Goal: Communication & Community: Ask a question

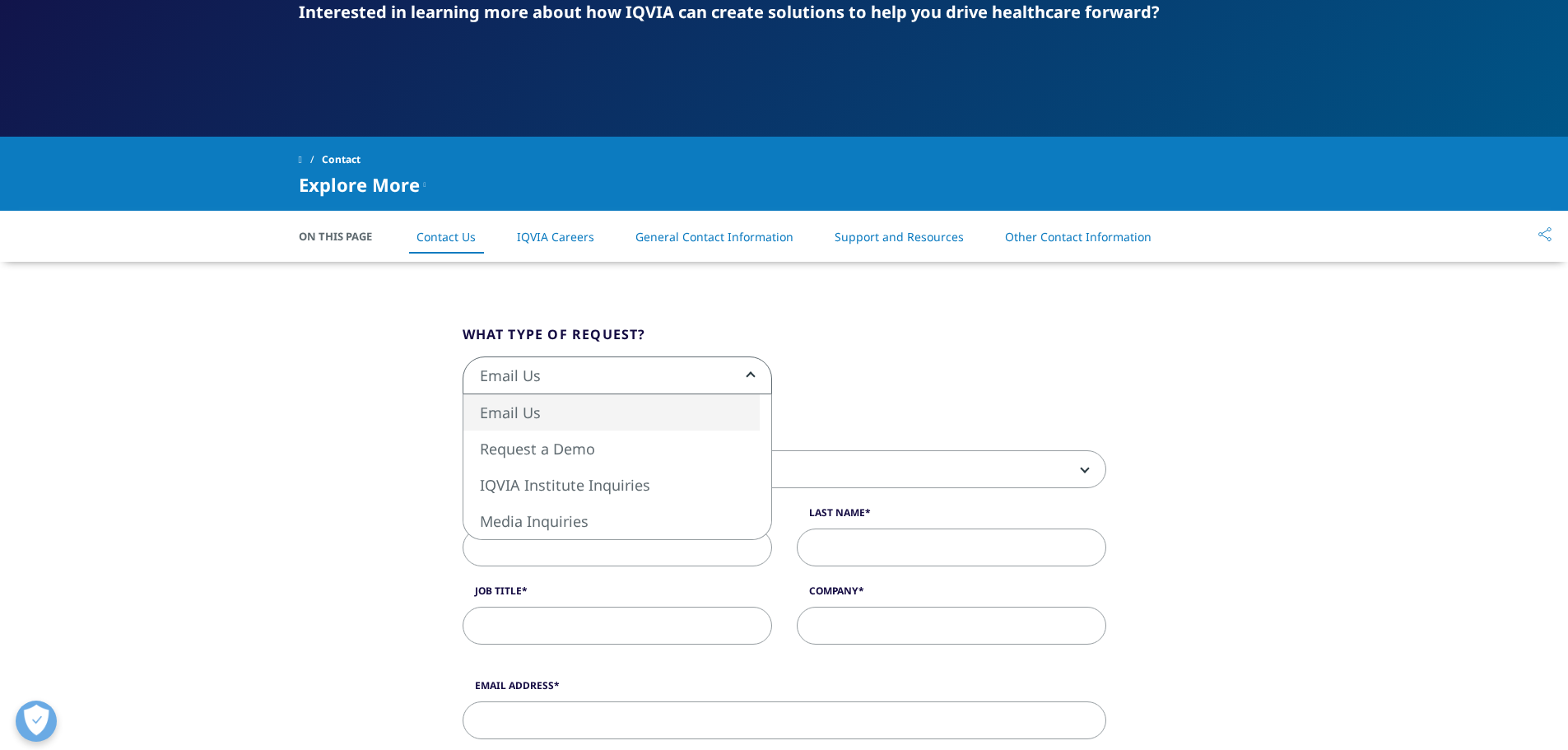
click at [529, 382] on span "Email Us" at bounding box center [617, 376] width 308 height 38
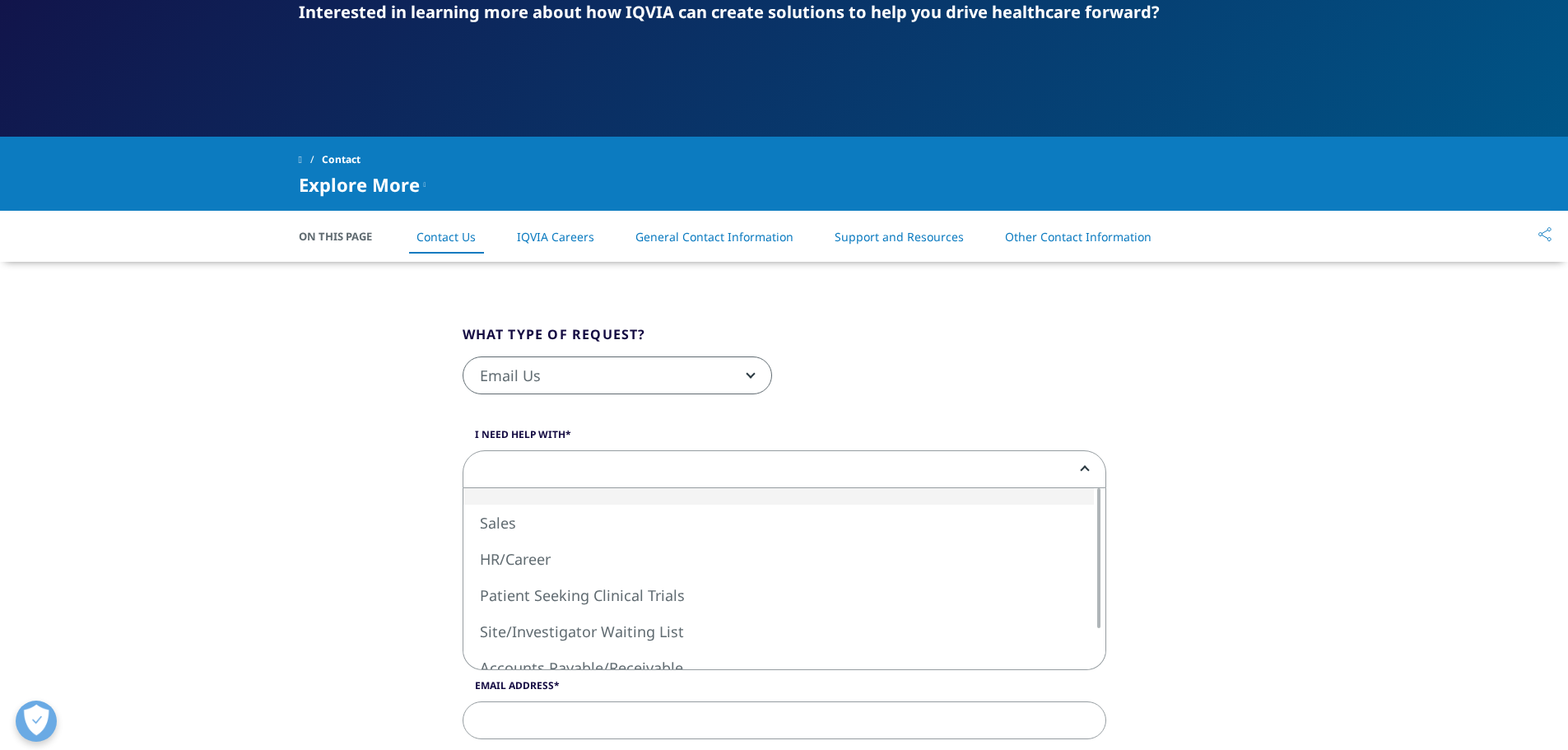
click at [598, 482] on span at bounding box center [784, 470] width 642 height 38
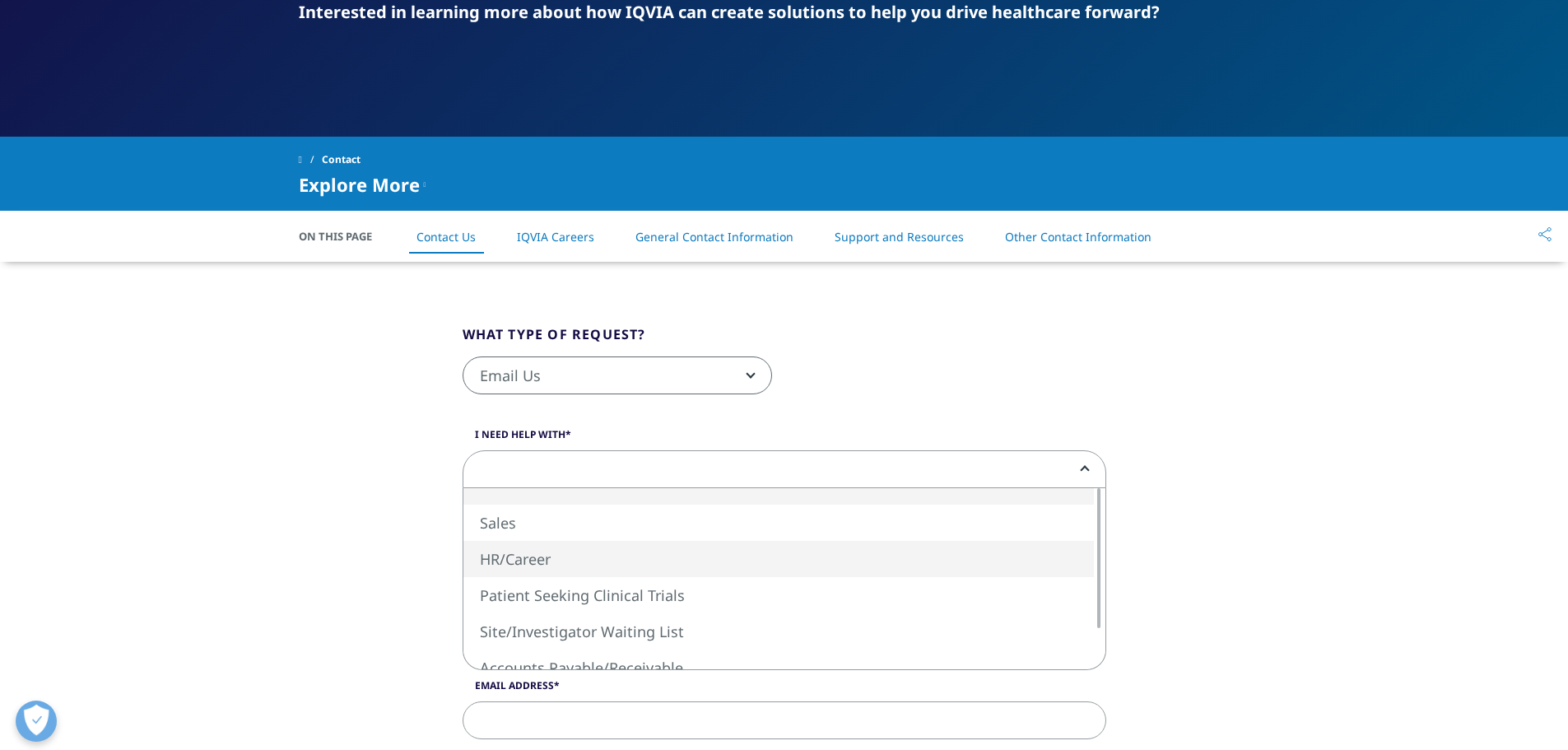
select select "HR/Career"
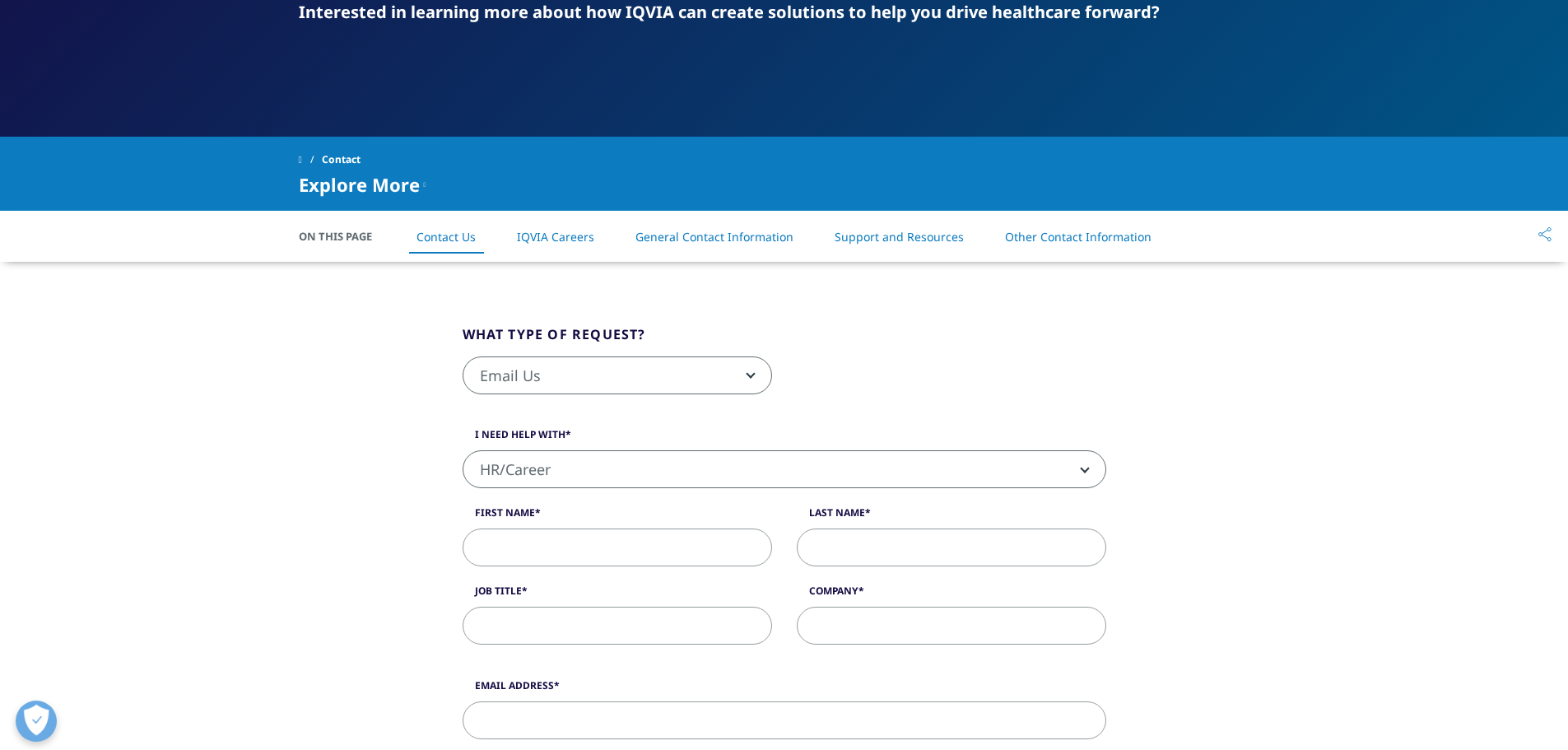
click at [596, 541] on input "First Name" at bounding box center [617, 547] width 310 height 38
type input "[PERSON_NAME]"
click at [1004, 550] on input "Last Name" at bounding box center [952, 547] width 310 height 38
type input "[PERSON_NAME]"
click at [676, 623] on input "Job Title" at bounding box center [617, 625] width 310 height 38
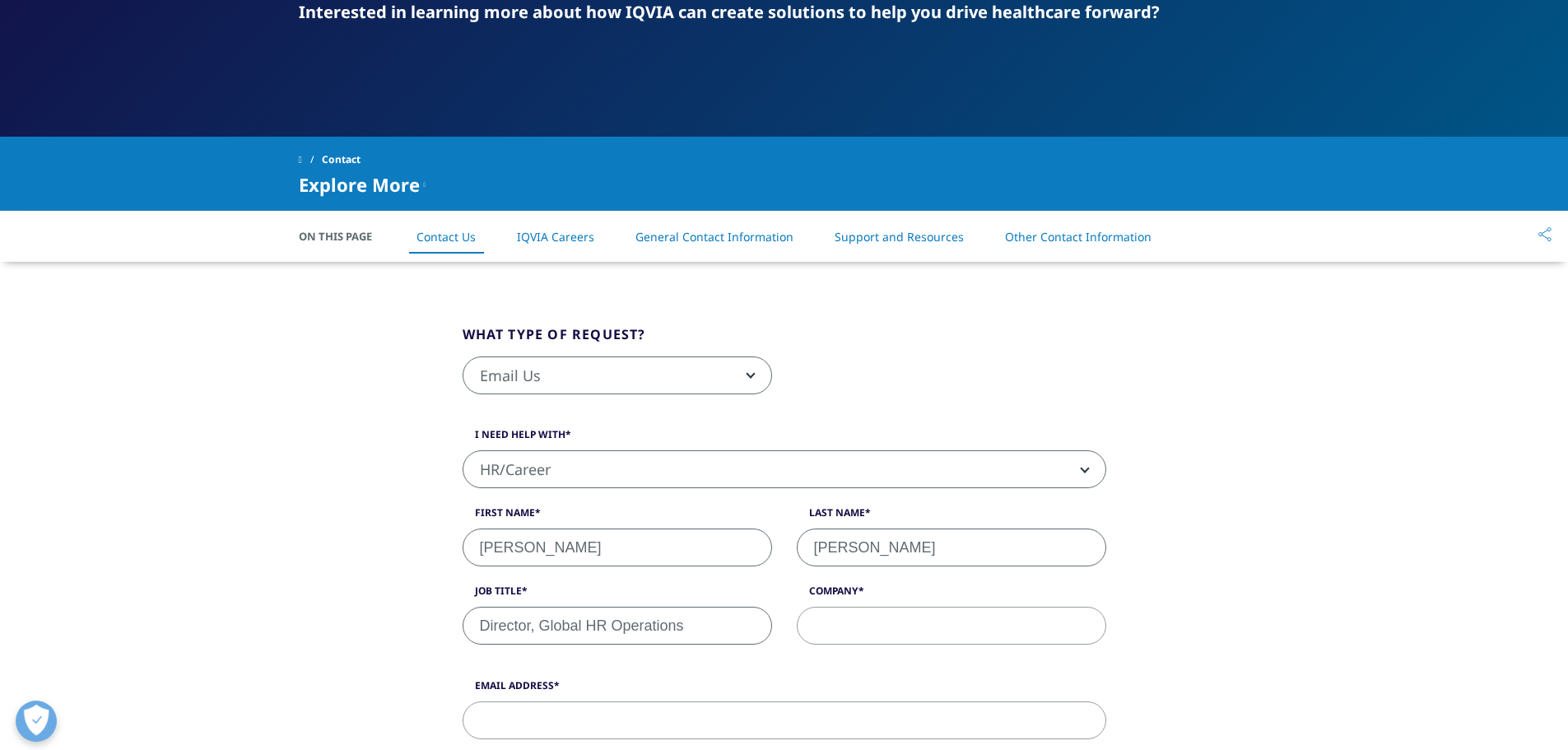
type input "Director, Global HR Operations"
click at [919, 622] on input "Company" at bounding box center [952, 625] width 310 height 38
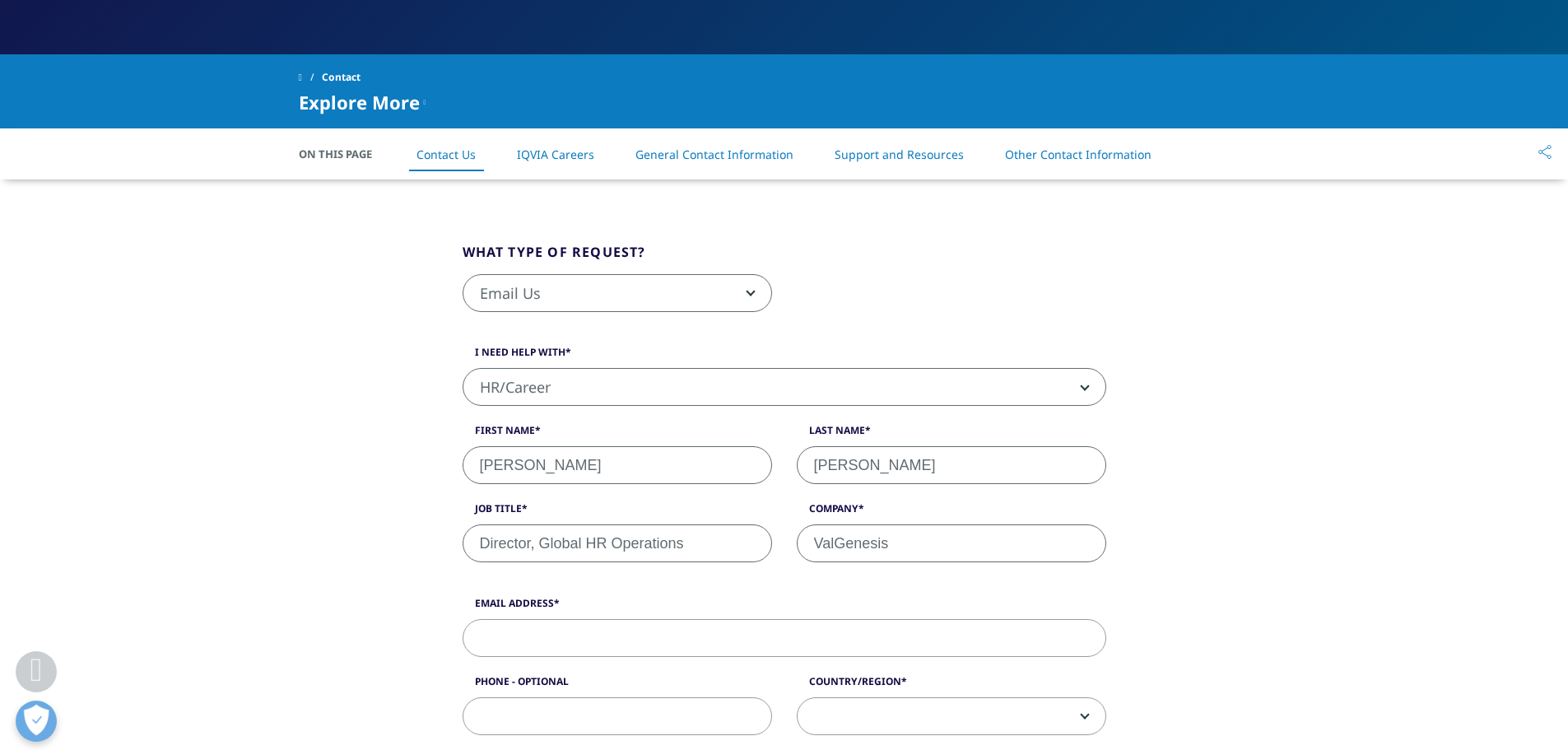
type input "ValGenesis"
click at [687, 620] on input "Email Address" at bounding box center [784, 638] width 644 height 38
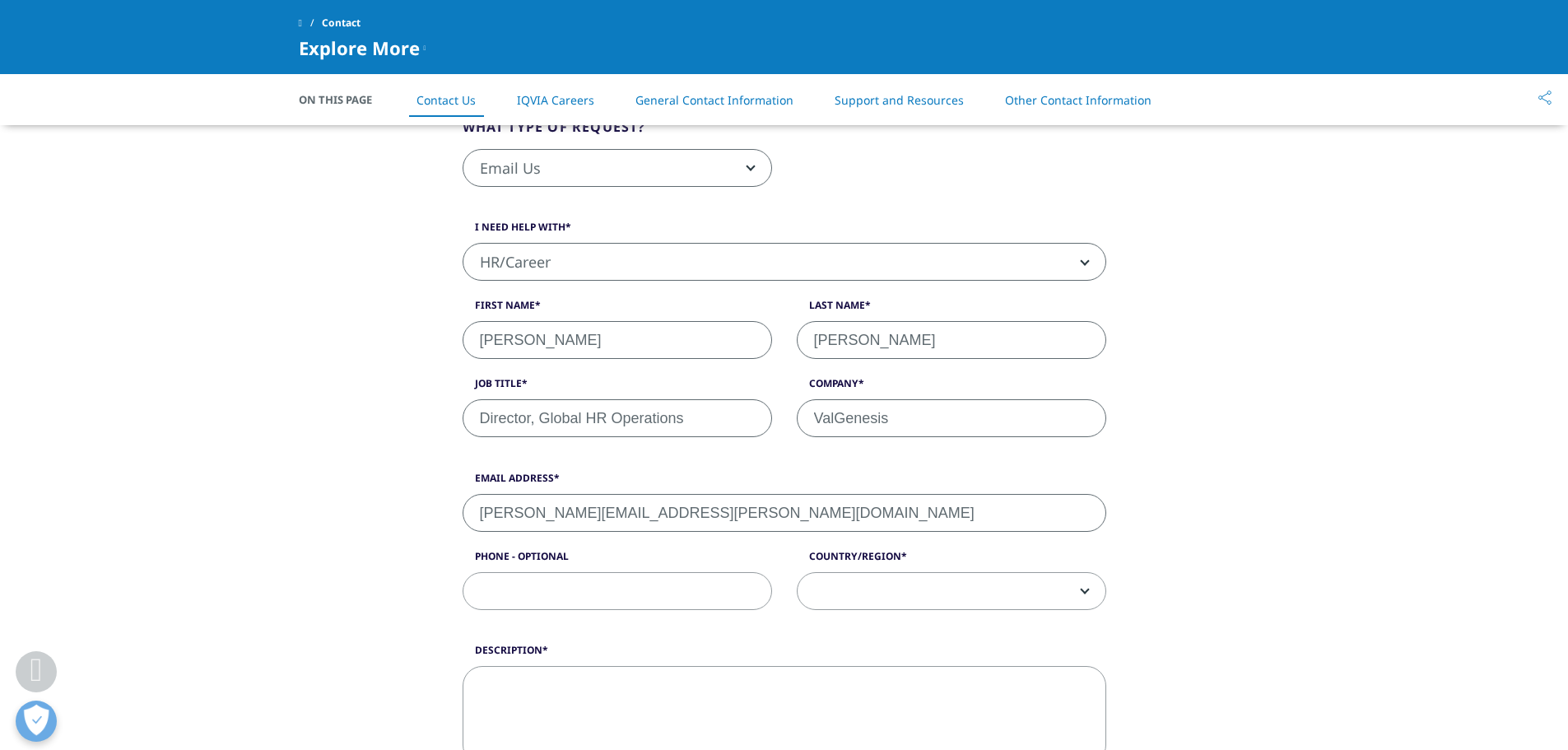
scroll to position [576, 0]
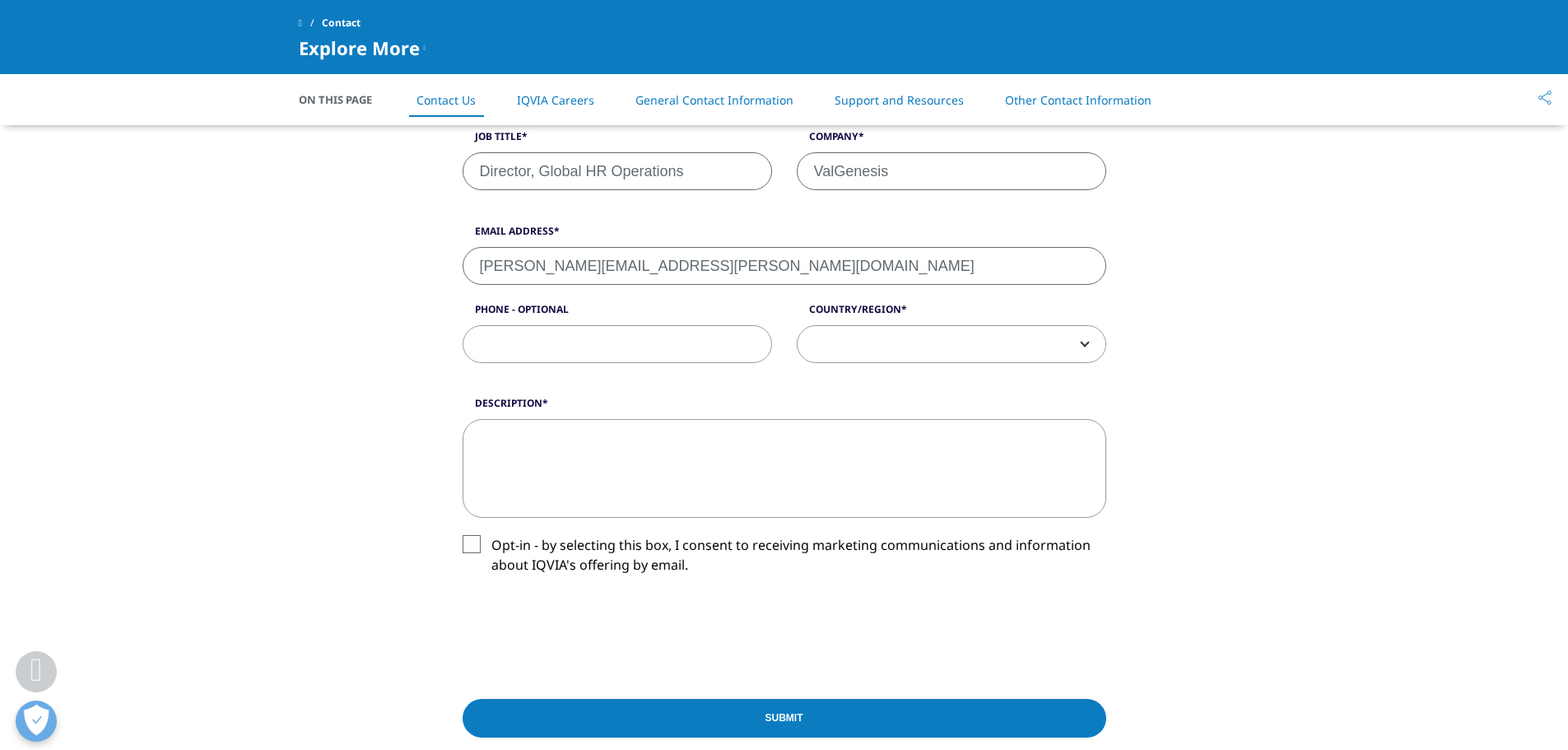
type input "[PERSON_NAME][EMAIL_ADDRESS][PERSON_NAME][DOMAIN_NAME]"
click at [986, 356] on span at bounding box center [952, 345] width 308 height 38
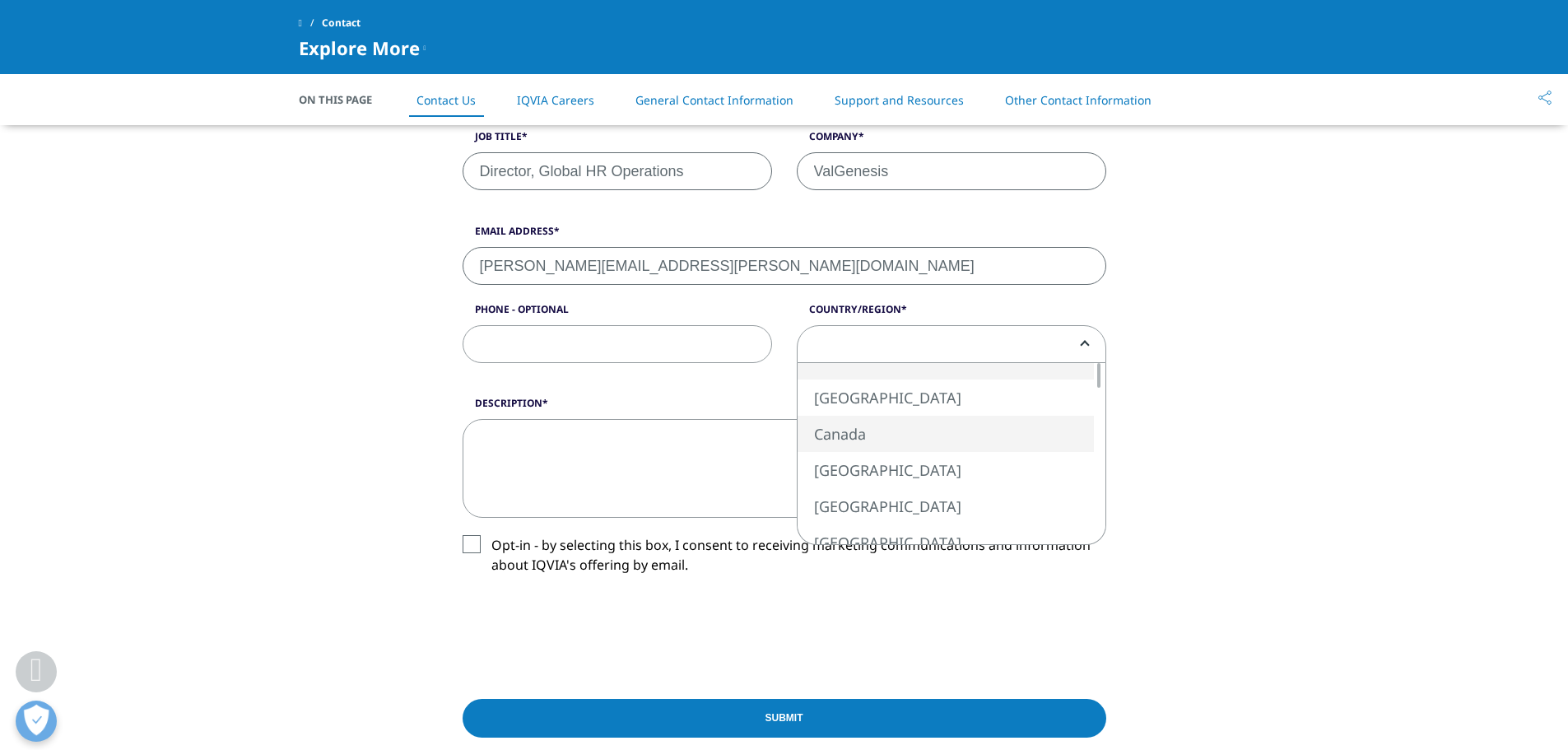
select select "Canada"
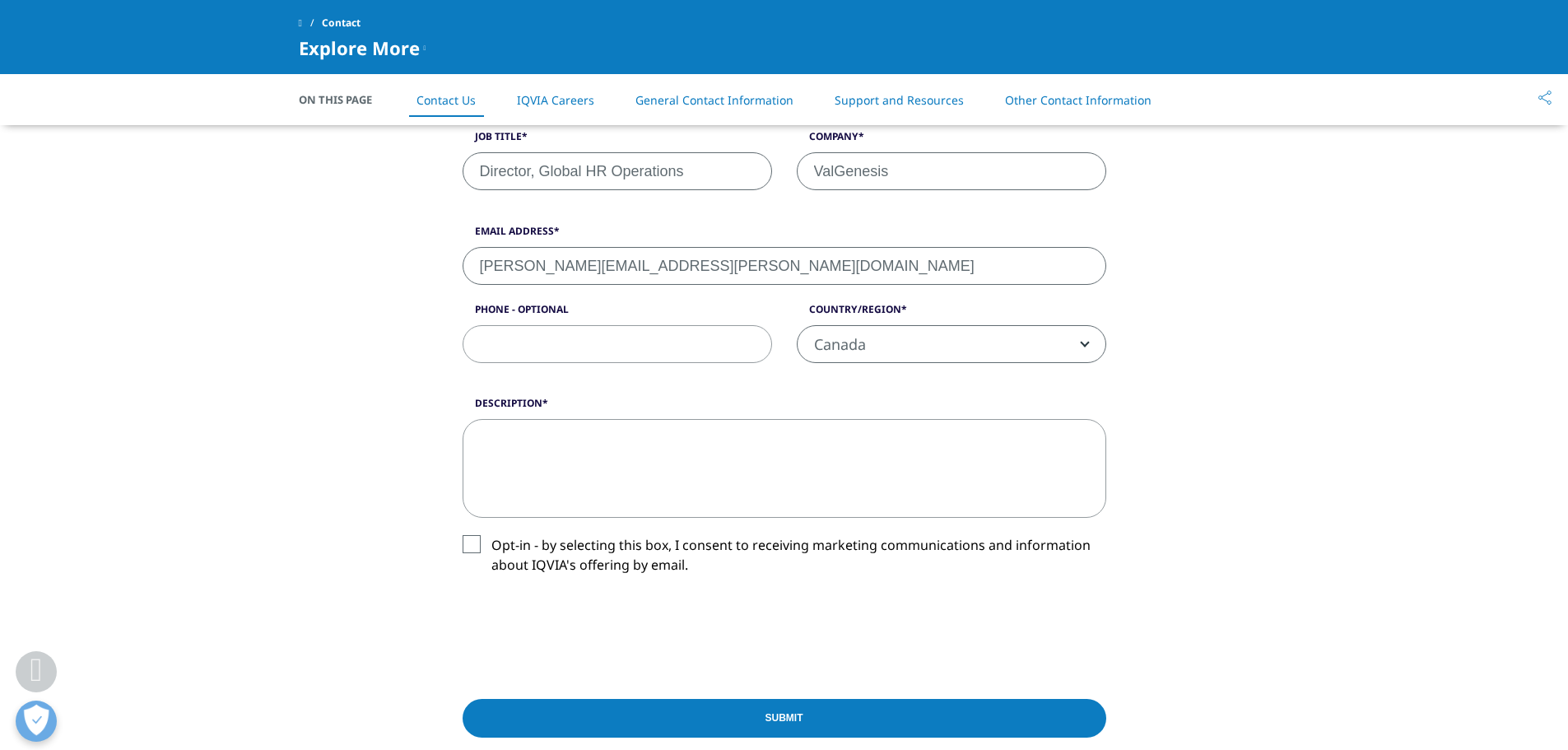
click at [625, 456] on textarea "Description" at bounding box center [784, 468] width 644 height 99
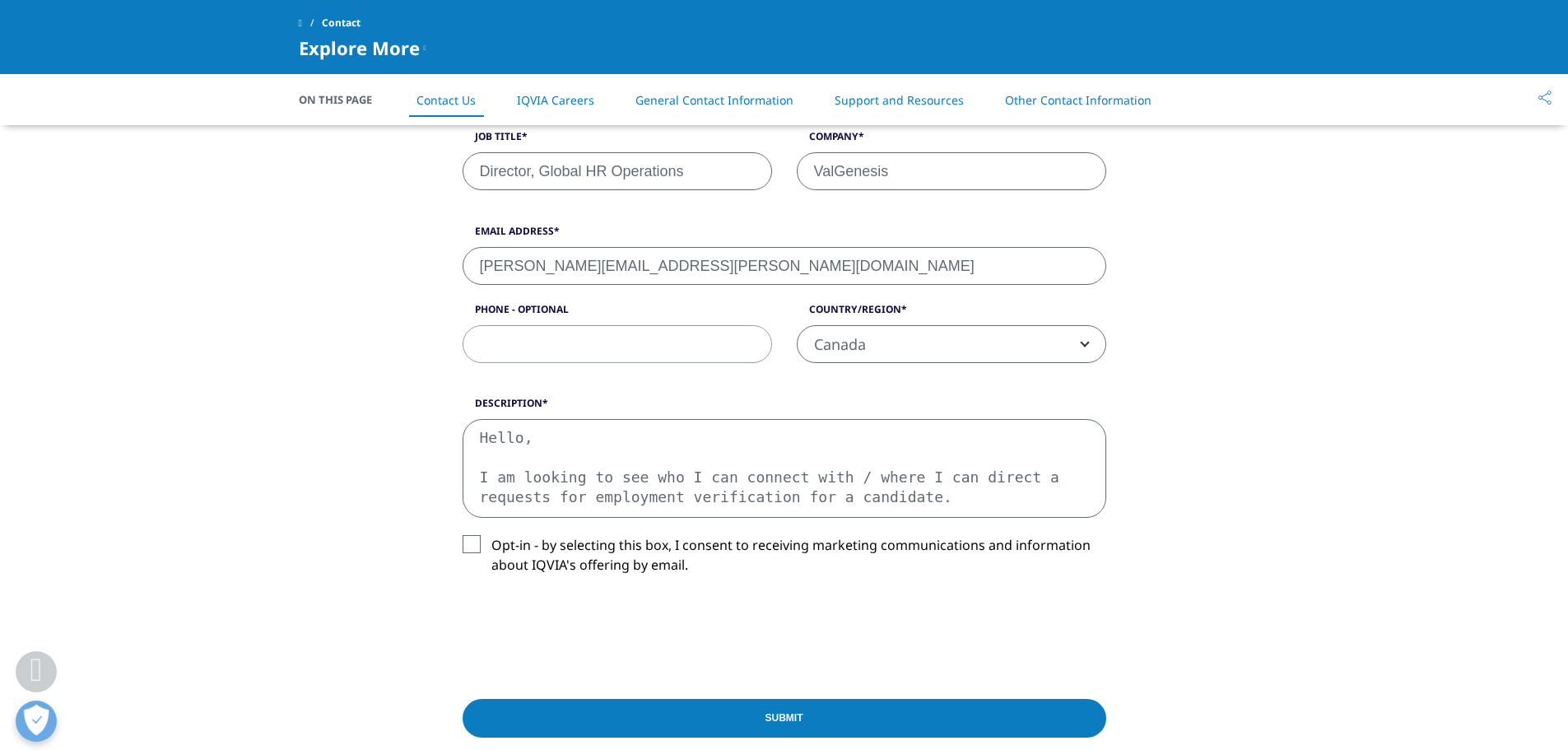
type textarea "Hello, I am looking to see who I can connect with / where I can direct a reques…"
click at [467, 558] on label "Opt-in - by selecting this box, I consent to receiving marketing communications…" at bounding box center [784, 560] width 644 height 49
click at [492, 535] on input "Opt-in - by selecting this box, I consent to receiving marketing communications…" at bounding box center [492, 535] width 0 height 0
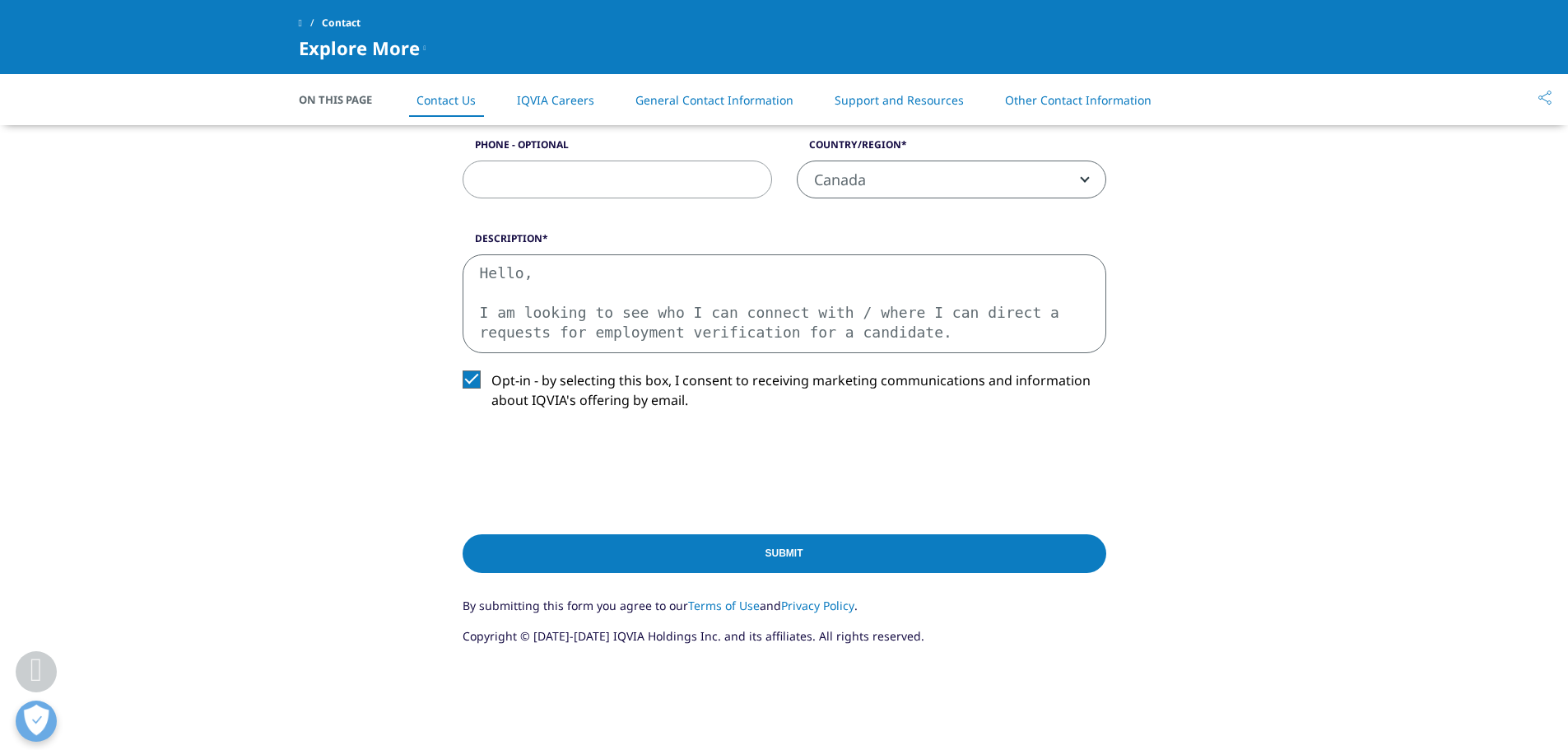
click at [881, 555] on input "Submit" at bounding box center [784, 553] width 644 height 39
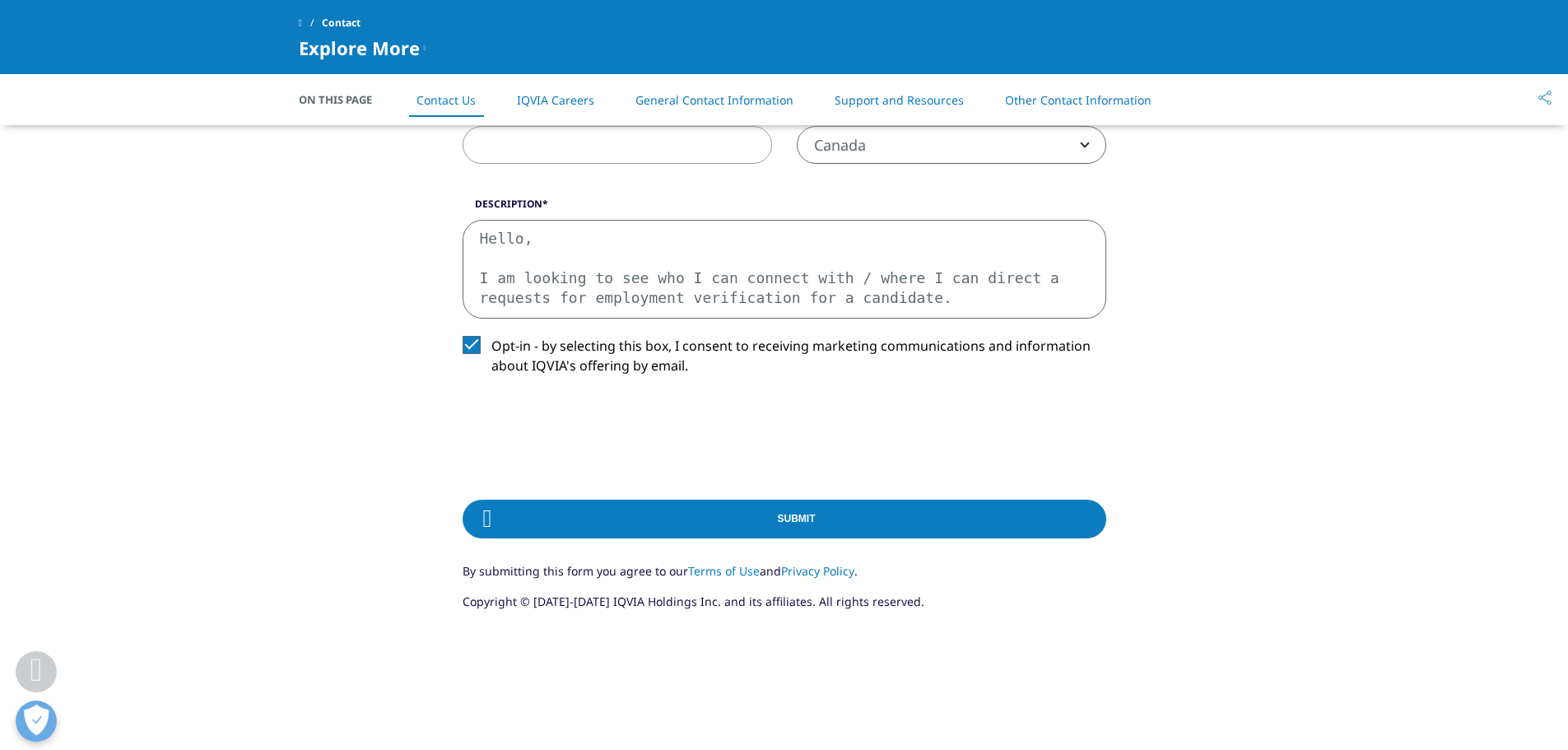
scroll to position [940, 0]
